Goal: Navigation & Orientation: Find specific page/section

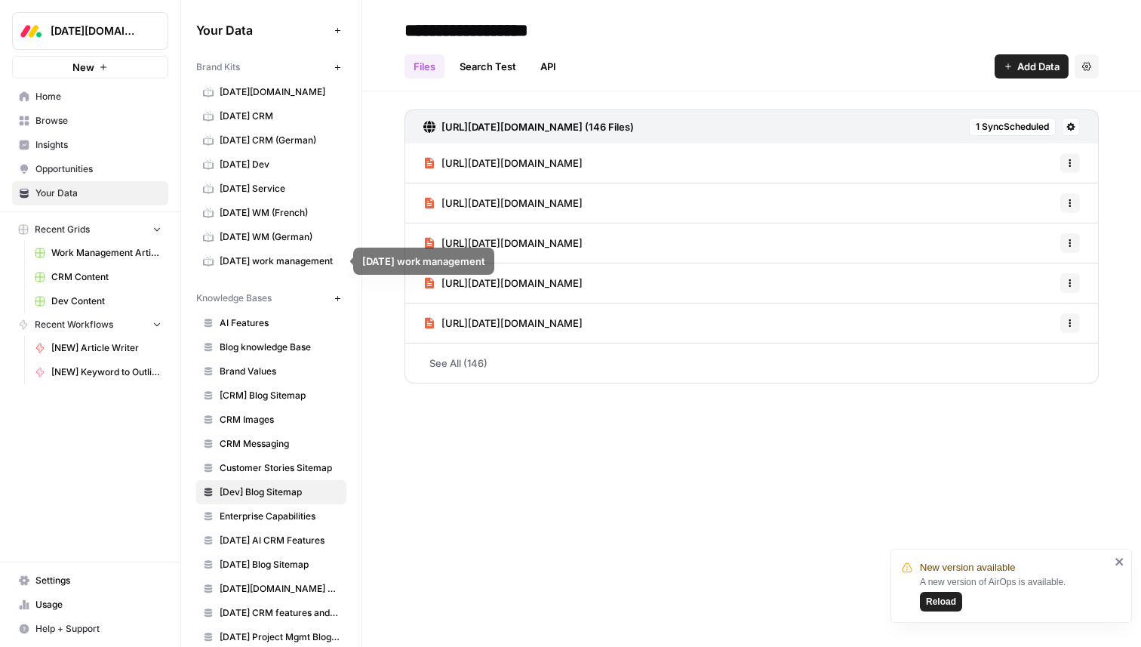
click at [240, 164] on span "monday Dev" at bounding box center [280, 165] width 120 height 14
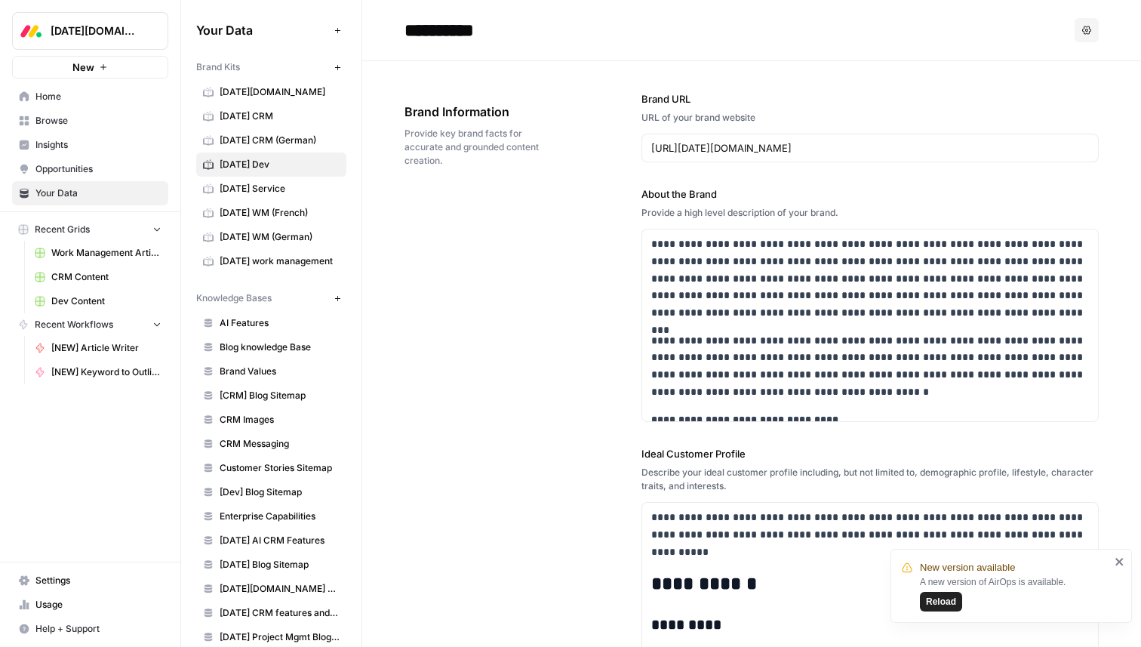
click at [263, 137] on span "monday CRM (German)" at bounding box center [280, 141] width 120 height 14
